Goal: Find specific page/section: Find specific page/section

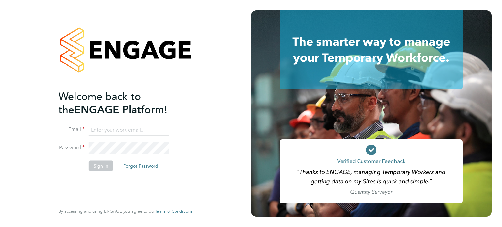
type input "[EMAIL_ADDRESS][PERSON_NAME][DOMAIN_NAME]"
click at [94, 166] on button "Sign In" at bounding box center [101, 166] width 25 height 10
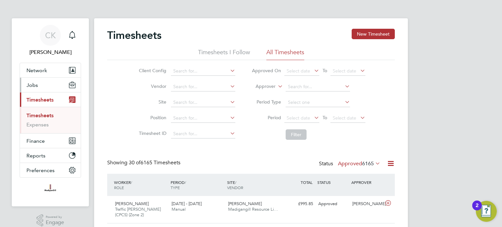
click at [38, 86] on button "Jobs" at bounding box center [50, 85] width 61 height 14
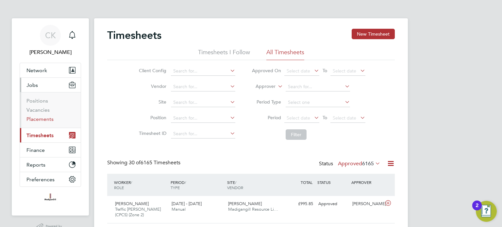
click at [42, 119] on link "Placements" at bounding box center [39, 119] width 27 height 6
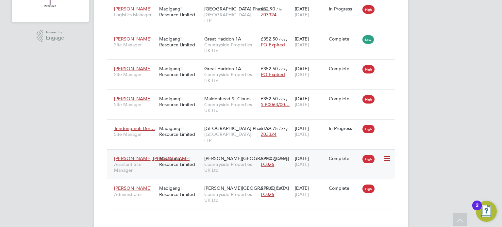
click at [385, 155] on icon at bounding box center [387, 159] width 7 height 8
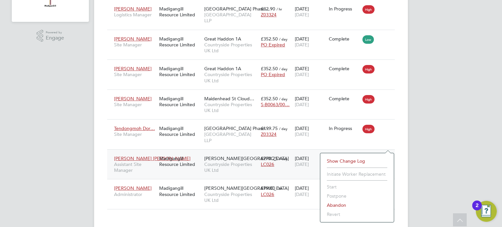
click at [95, 145] on div "Placements New Placement Placements I Follow All Placements Client Config Vendo…" at bounding box center [251, 26] width 314 height 405
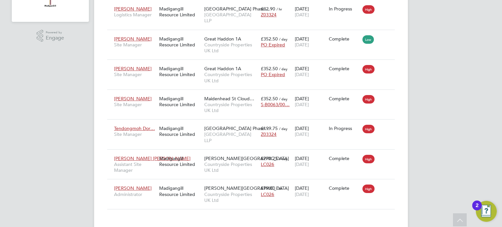
click at [416, 146] on div "CK Cian Kavanagh Notifications Applications: Network Team Members Businesses Si…" at bounding box center [251, 23] width 502 height 434
